Goal: Task Accomplishment & Management: Use online tool/utility

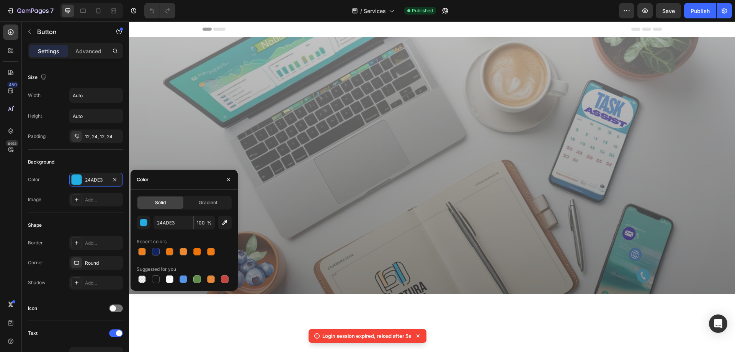
scroll to position [1569, 0]
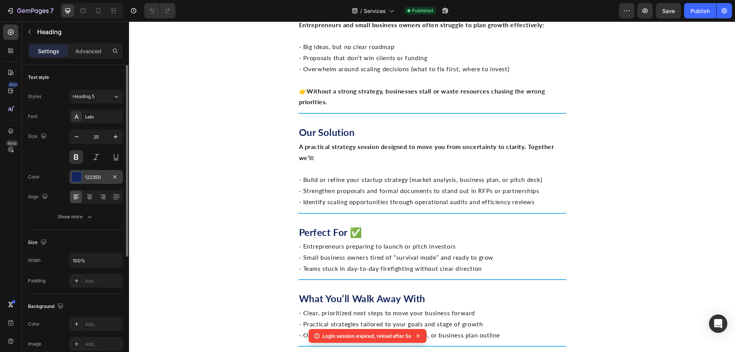
click at [91, 179] on div "12235D" at bounding box center [96, 177] width 22 height 7
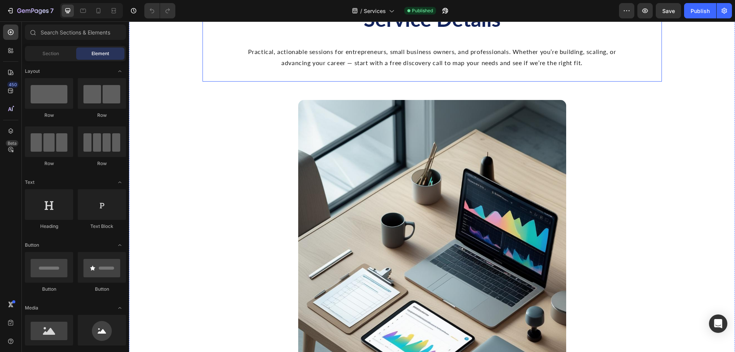
scroll to position [765, 0]
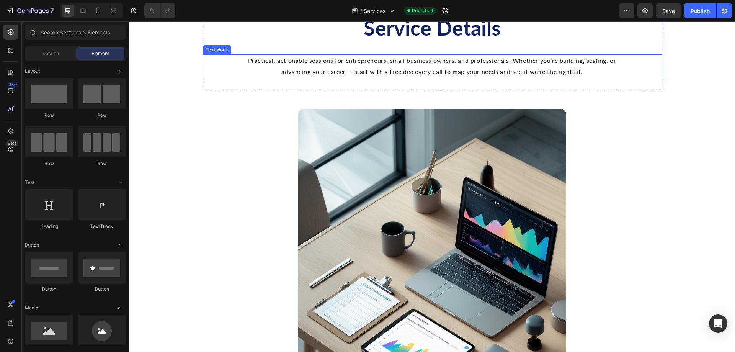
click at [287, 77] on p "Practical, actionable sessions for entrepreneurs, small business owners, and pr…" at bounding box center [431, 66] width 381 height 22
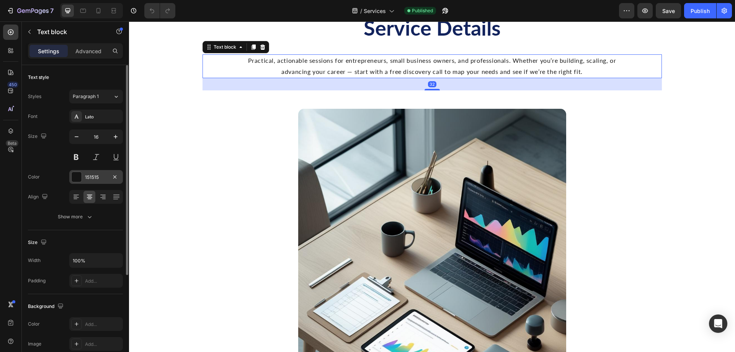
click at [75, 176] on div at bounding box center [77, 177] width 10 height 10
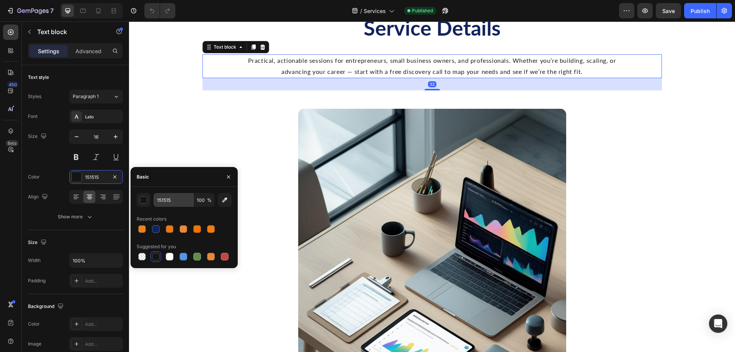
click at [170, 193] on div "151515 100 % Recent colors Suggested for you" at bounding box center [183, 227] width 107 height 81
click at [141, 229] on div at bounding box center [142, 229] width 8 height 8
type input "EF7307"
type input "90"
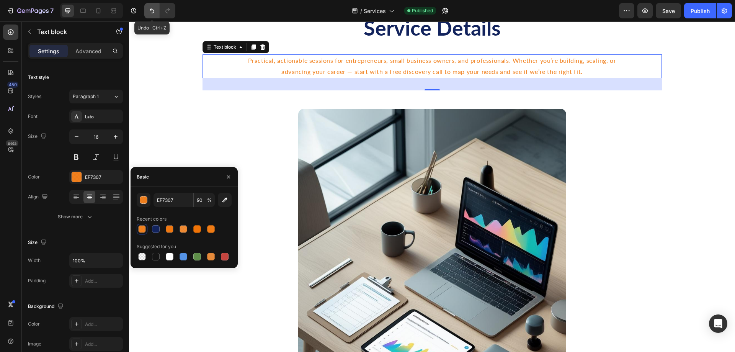
click at [157, 9] on button "Undo/Redo" at bounding box center [151, 10] width 15 height 15
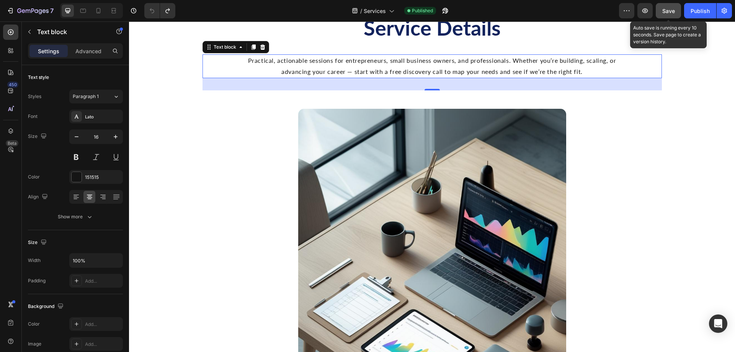
click at [660, 5] on button "Save" at bounding box center [668, 10] width 25 height 15
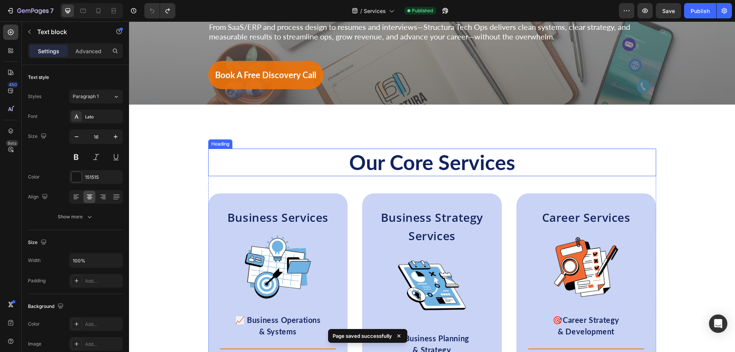
scroll to position [38, 0]
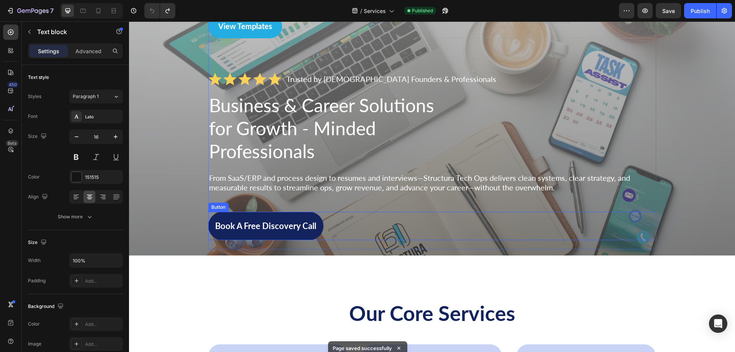
click at [278, 216] on link "Book a free discovery call" at bounding box center [265, 226] width 115 height 28
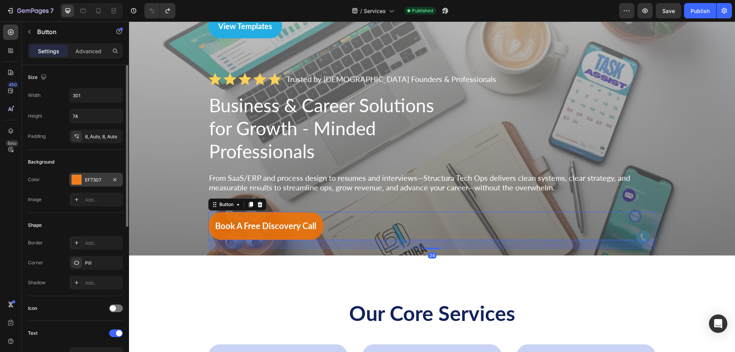
click at [94, 179] on div "EF7307" at bounding box center [96, 179] width 22 height 7
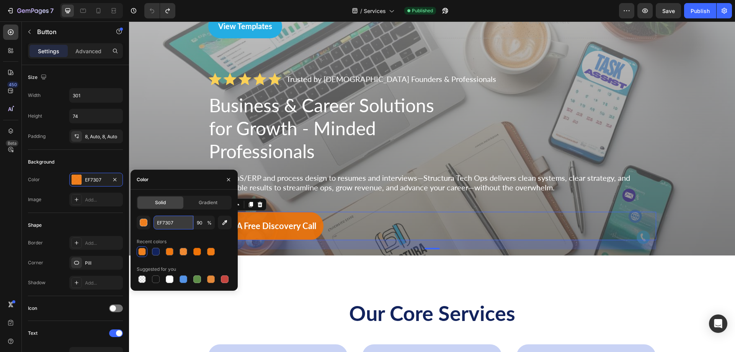
click at [173, 221] on input "EF7307" at bounding box center [173, 222] width 40 height 14
